Goal: Task Accomplishment & Management: Use online tool/utility

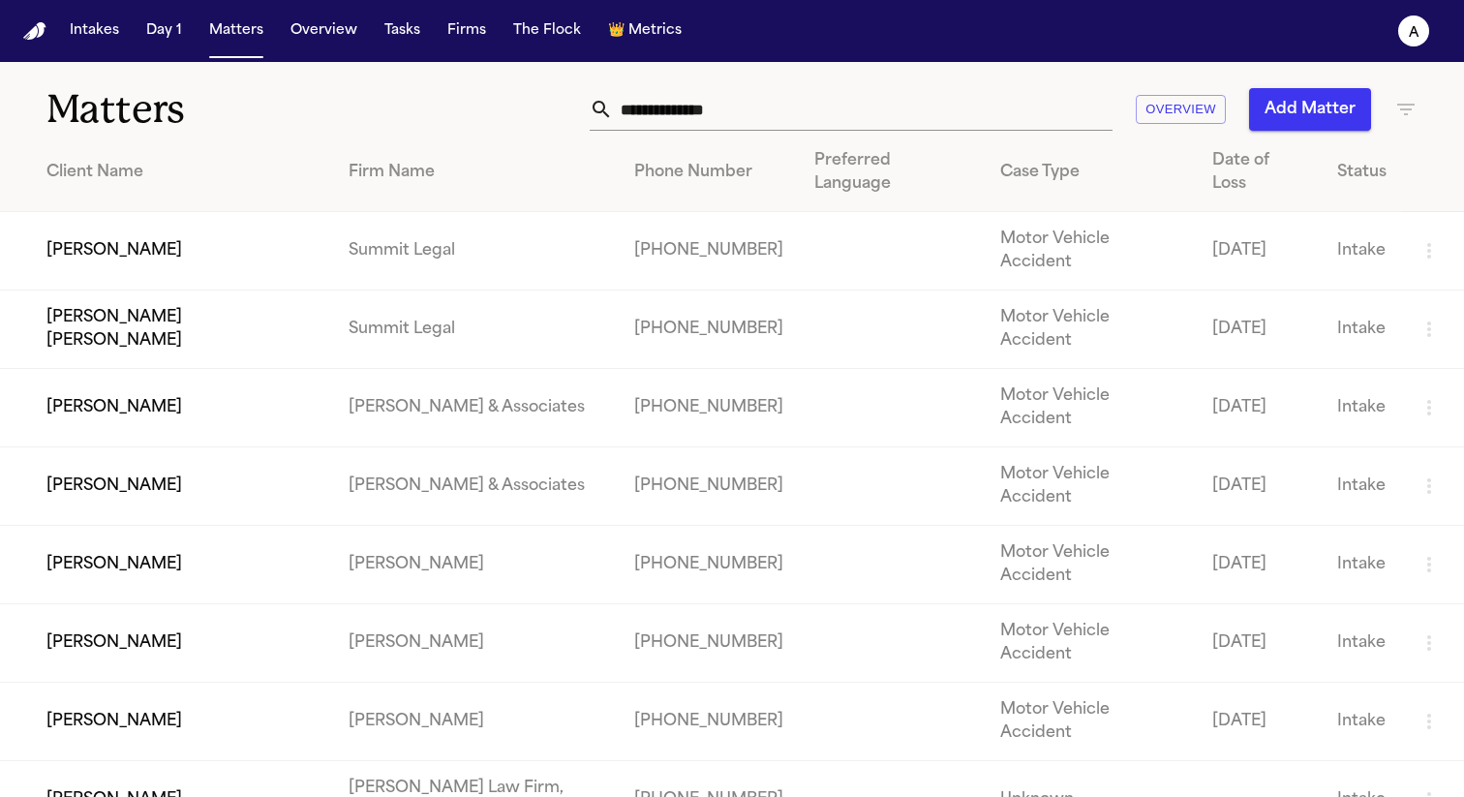
click at [893, 447] on td at bounding box center [892, 486] width 186 height 78
click at [447, 35] on button "Firms" at bounding box center [467, 31] width 54 height 35
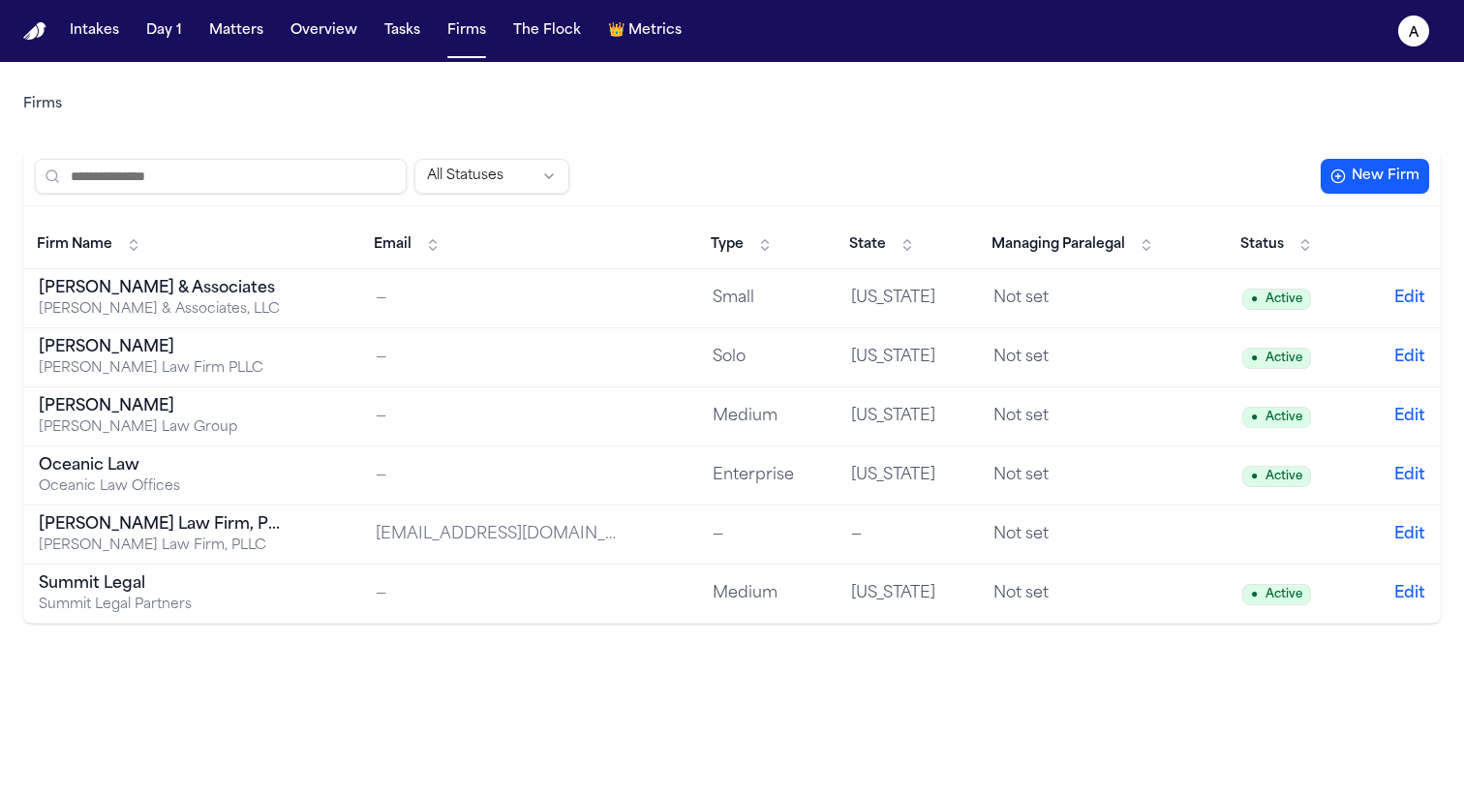
click at [149, 328] on td "[PERSON_NAME] [PERSON_NAME] Law Firm PLLC" at bounding box center [191, 357] width 337 height 59
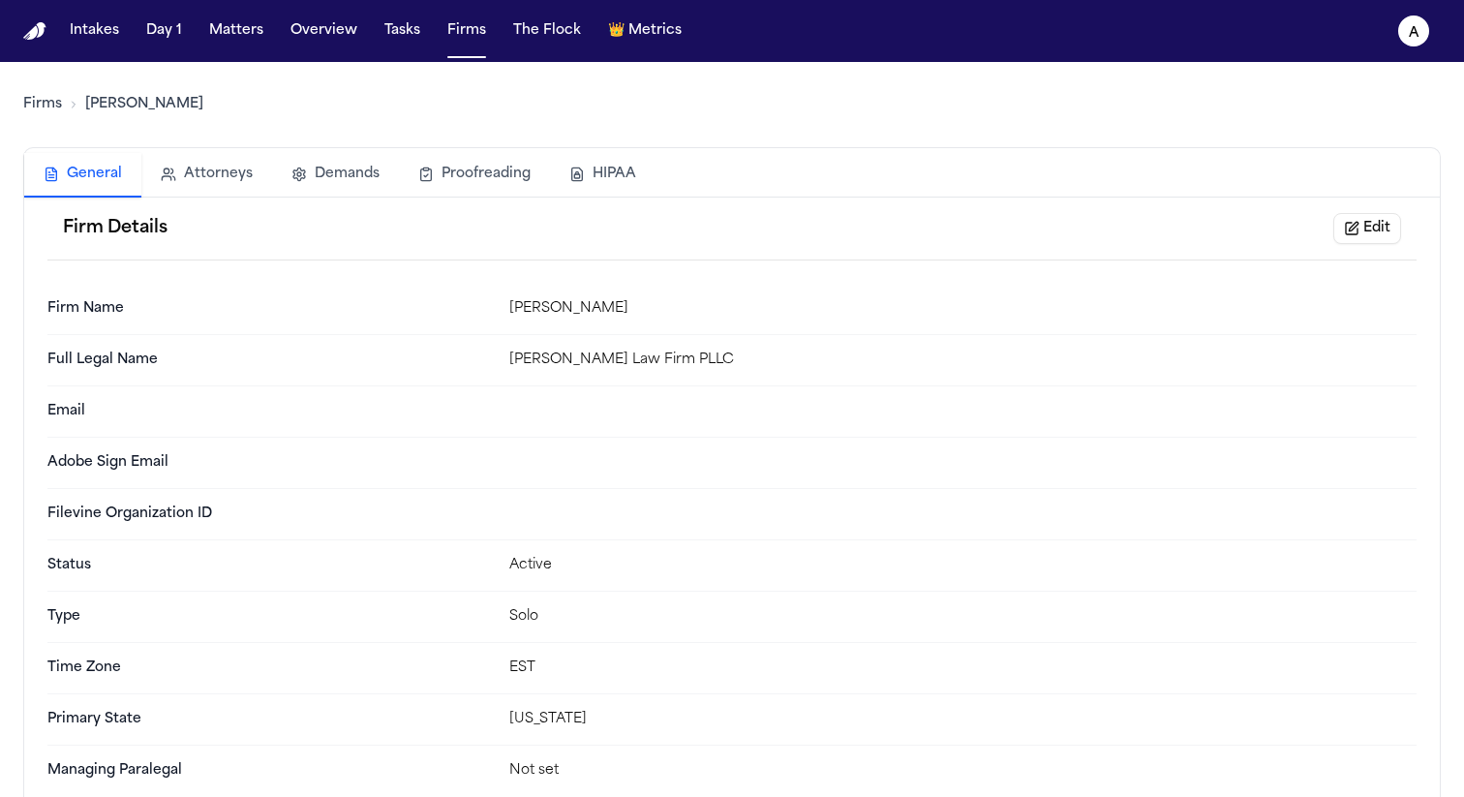
click at [606, 170] on button "HIPAA" at bounding box center [603, 174] width 106 height 43
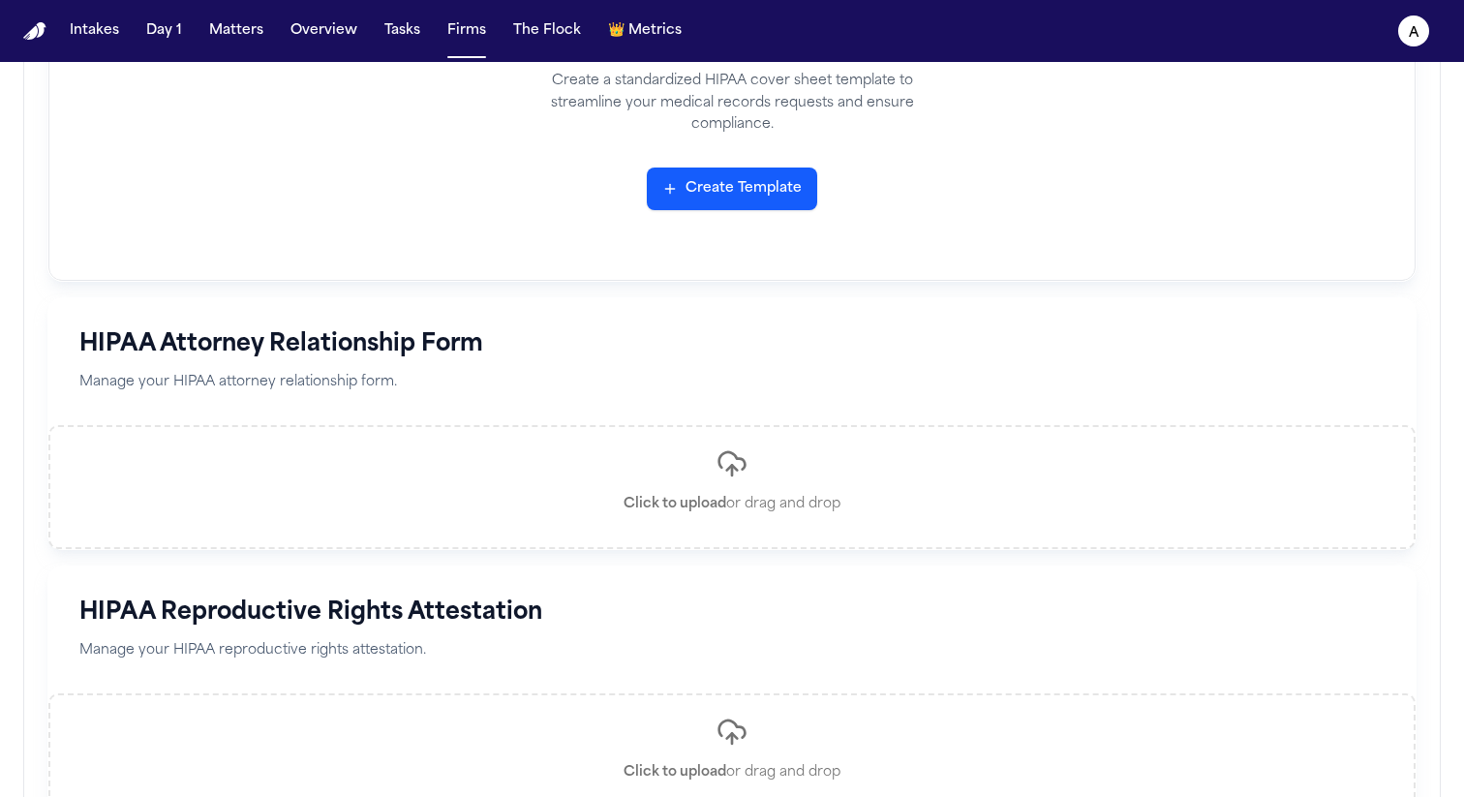
scroll to position [593, 0]
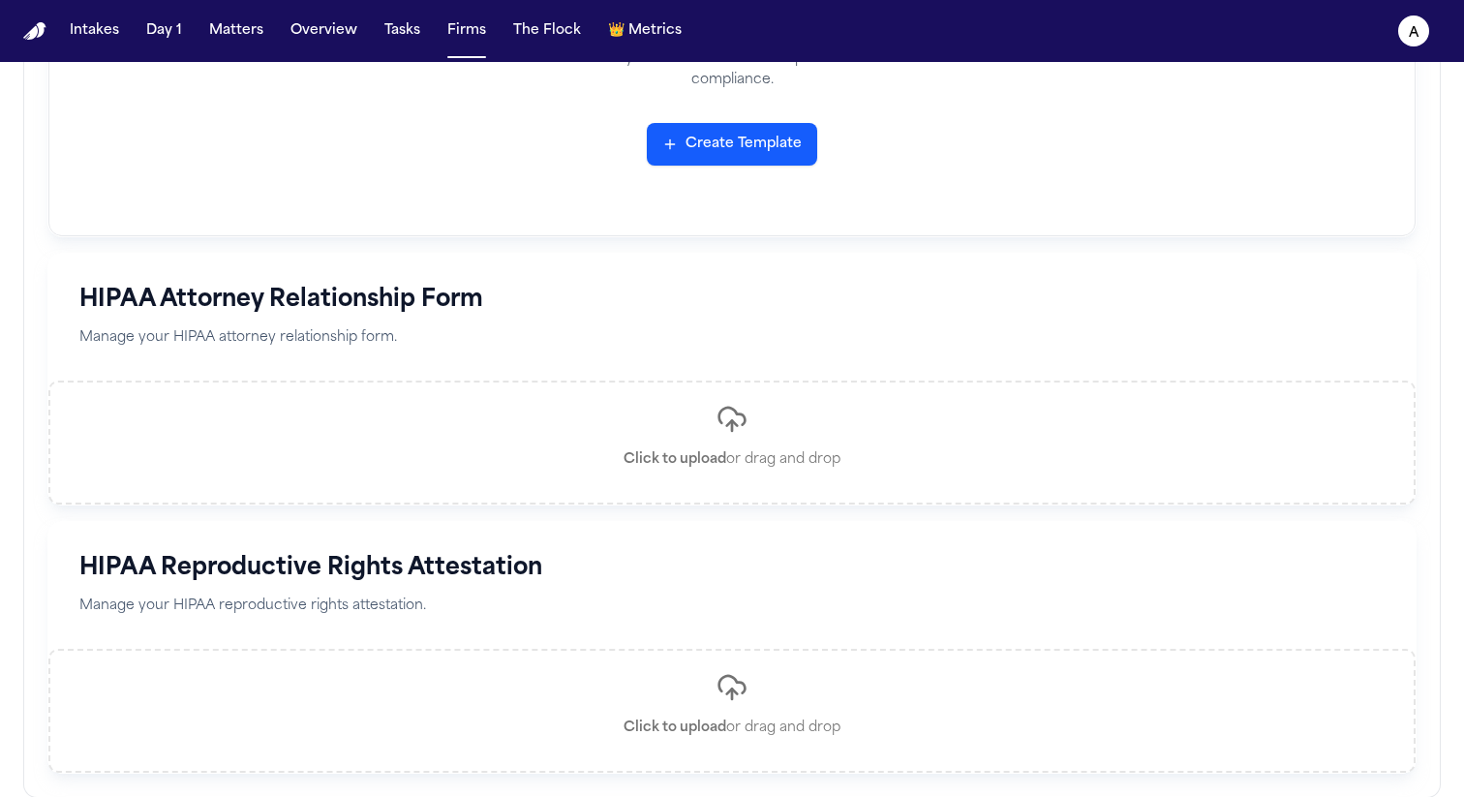
click at [782, 453] on p "Click to upload or drag and drop" at bounding box center [732, 459] width 217 height 19
